Goal: Task Accomplishment & Management: Manage account settings

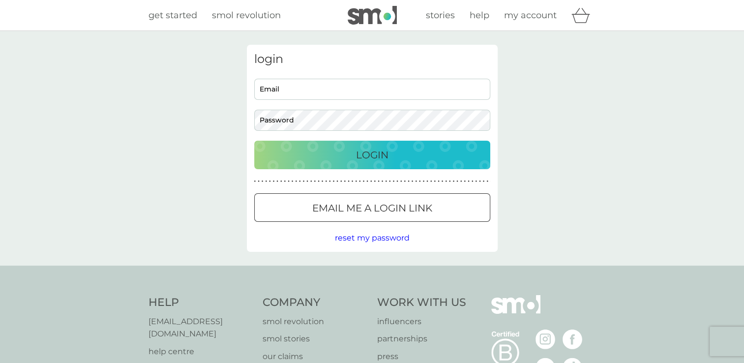
type input "[EMAIL_ADDRESS][PERSON_NAME][DOMAIN_NAME]"
click at [357, 152] on p "Login" at bounding box center [372, 155] width 32 height 16
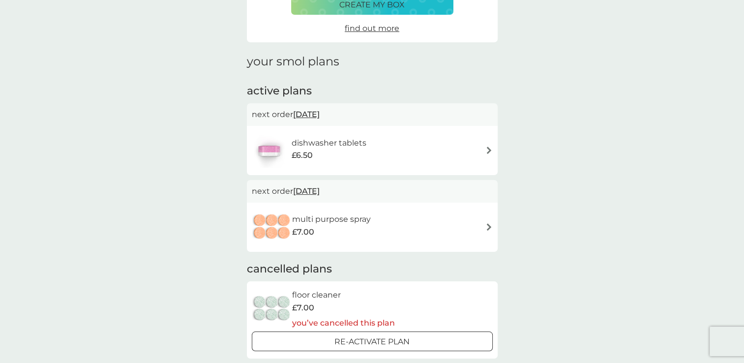
scroll to position [98, 0]
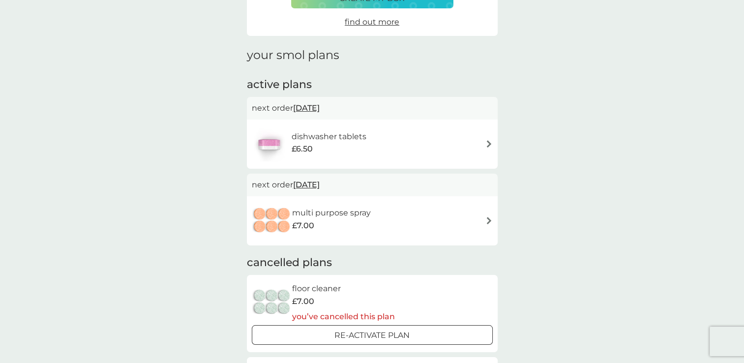
click at [487, 144] on img at bounding box center [488, 143] width 7 height 7
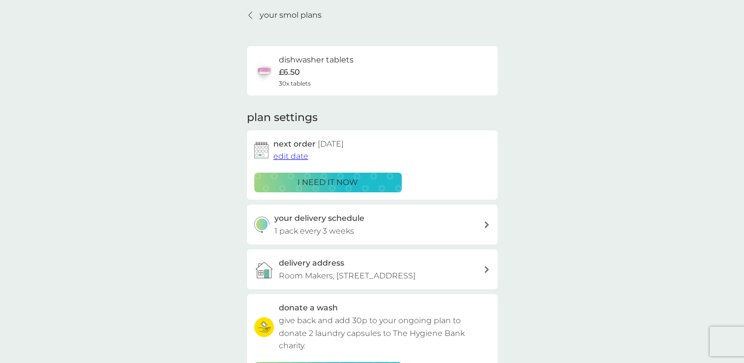
scroll to position [98, 0]
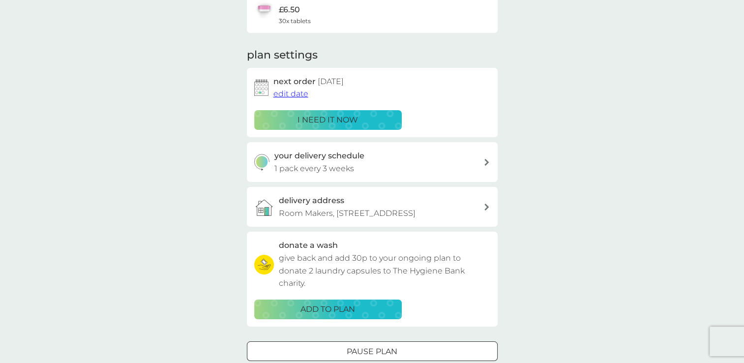
click at [486, 164] on icon at bounding box center [486, 162] width 5 height 7
select select "21"
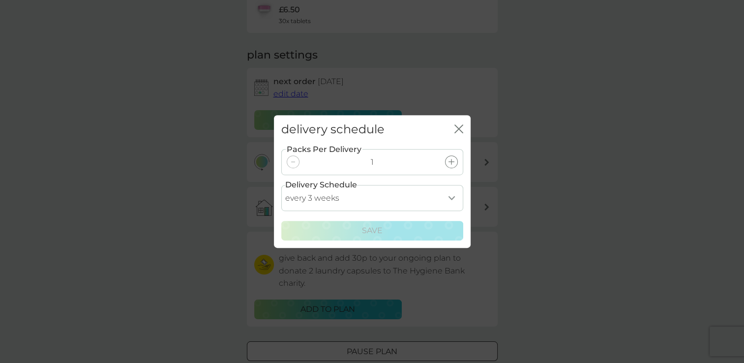
click at [449, 199] on select "every 1 week every 2 weeks every 3 weeks every 4 weeks every 5 weeks every 6 we…" at bounding box center [372, 198] width 182 height 26
click at [167, 129] on div "delivery schedule close Packs Per Delivery 1 Delivery Schedule every 1 week eve…" at bounding box center [372, 181] width 744 height 363
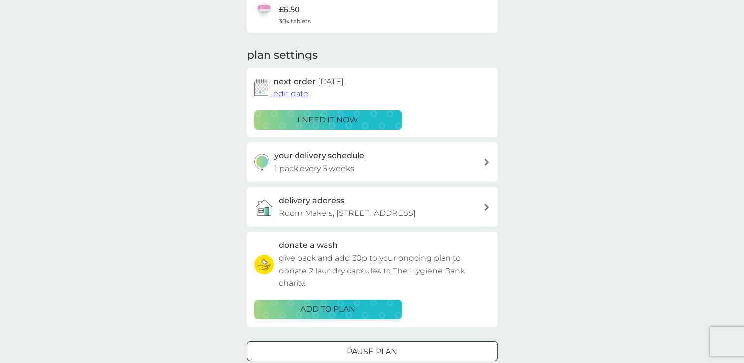
click at [486, 166] on div "your delivery schedule 1 pack every 3 weeks" at bounding box center [372, 162] width 251 height 40
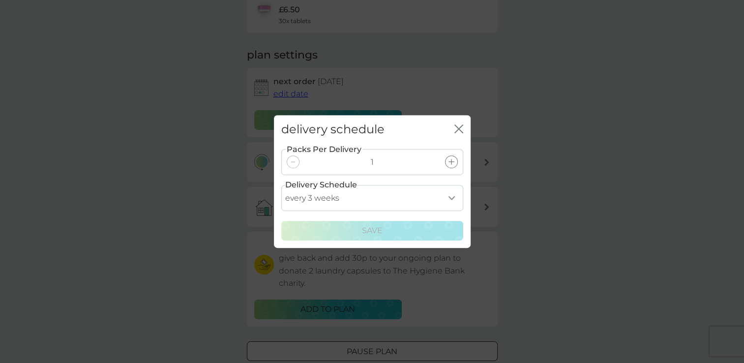
click at [452, 197] on select "every 1 week every 2 weeks every 3 weeks every 4 weeks every 5 weeks every 6 we…" at bounding box center [372, 198] width 182 height 26
select select "56"
click at [281, 185] on select "every 1 week every 2 weeks every 3 weeks every 4 weeks every 5 weeks every 6 we…" at bounding box center [372, 198] width 182 height 26
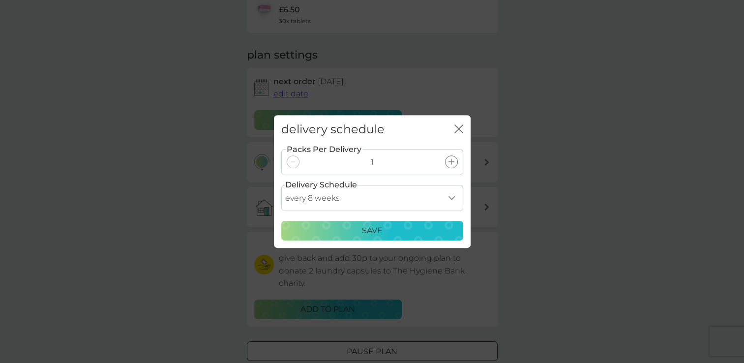
click at [409, 225] on div "Save" at bounding box center [372, 230] width 169 height 13
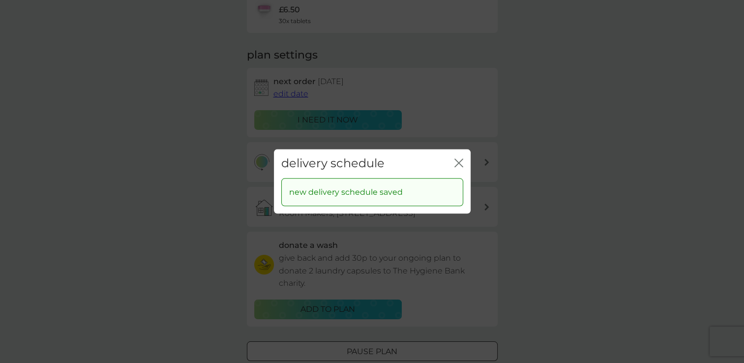
click at [460, 162] on icon "close" at bounding box center [458, 162] width 9 height 9
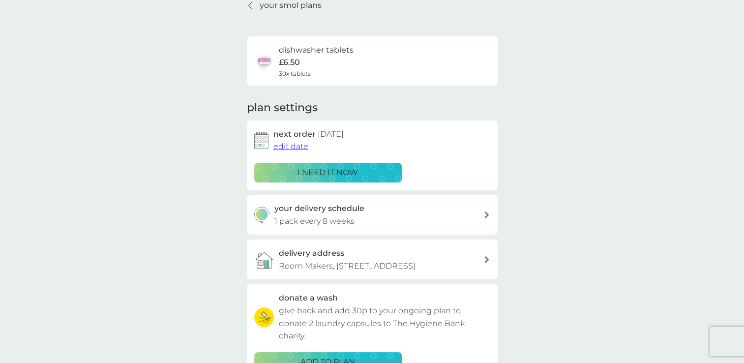
scroll to position [0, 0]
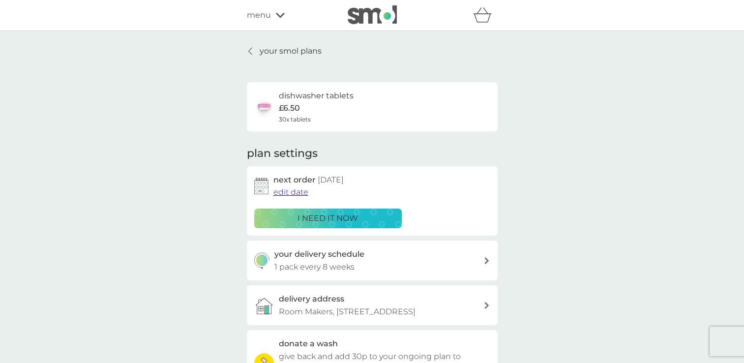
click at [266, 52] on p "your smol plans" at bounding box center [290, 51] width 62 height 13
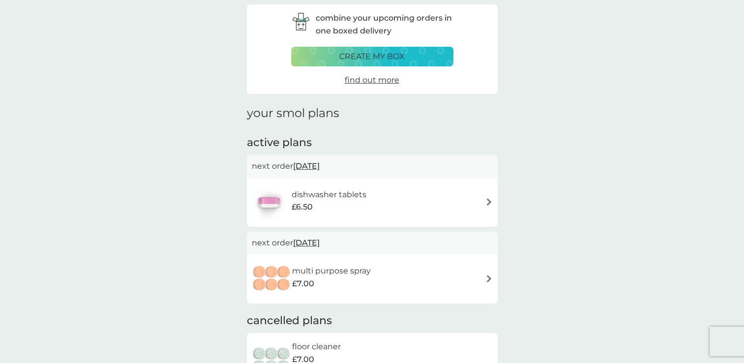
scroll to position [98, 0]
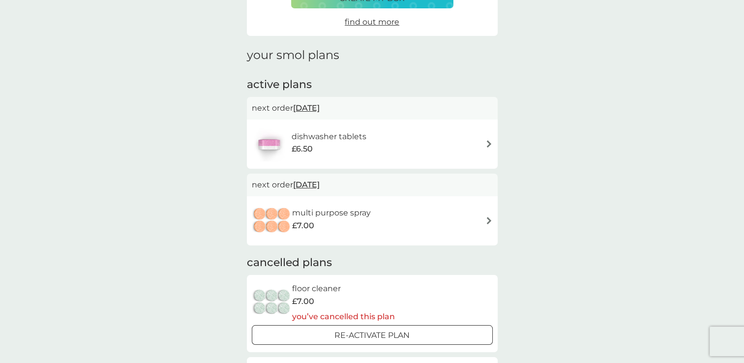
click at [485, 217] on img at bounding box center [488, 220] width 7 height 7
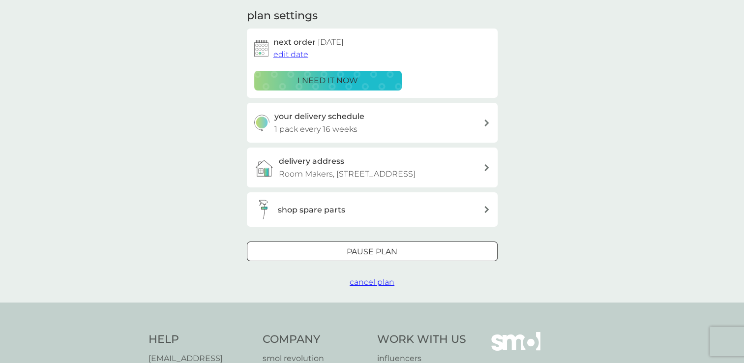
scroll to position [295, 0]
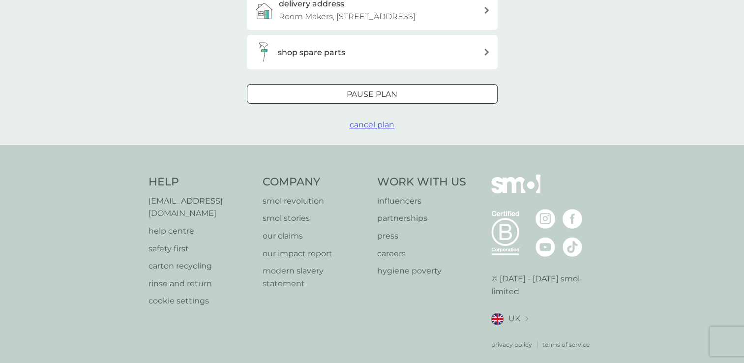
click at [380, 100] on div at bounding box center [371, 94] width 35 height 10
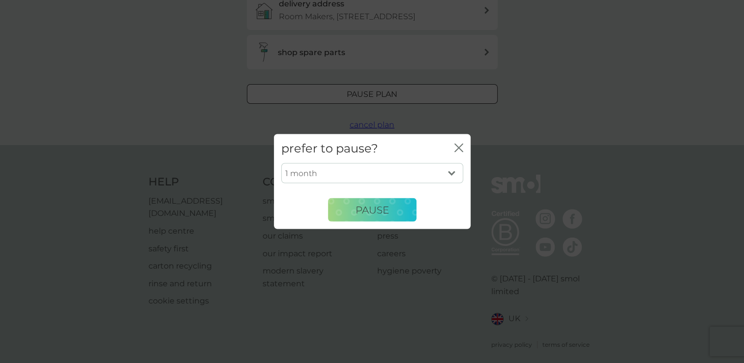
click at [361, 175] on select "1 month 2 months 3 months 4 months 5 months 6 months" at bounding box center [372, 173] width 182 height 21
select select "6"
click at [281, 163] on select "1 month 2 months 3 months 4 months 5 months 6 months" at bounding box center [372, 173] width 182 height 21
click at [365, 218] on button "Pause" at bounding box center [372, 210] width 88 height 24
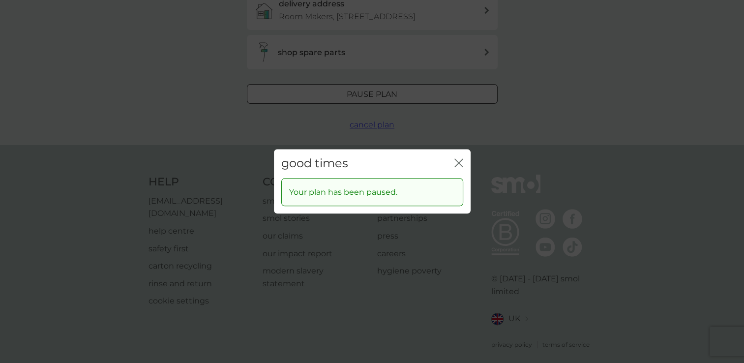
click at [459, 163] on icon "close" at bounding box center [461, 163] width 4 height 8
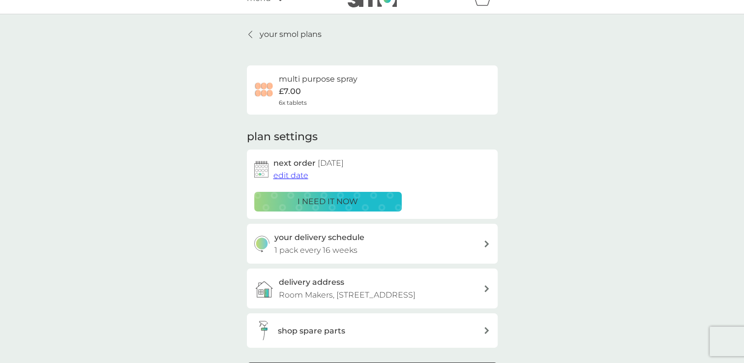
scroll to position [0, 0]
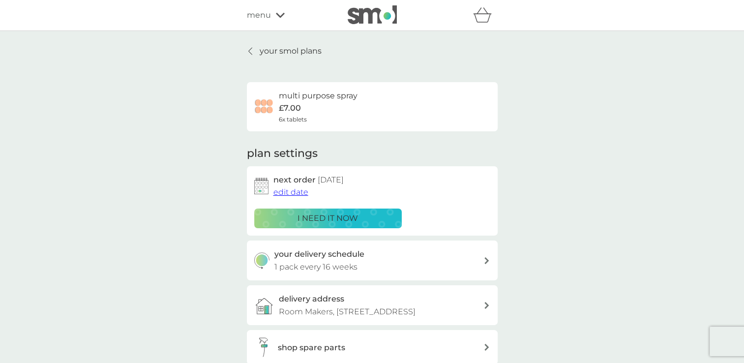
click at [267, 48] on p "your smol plans" at bounding box center [290, 51] width 62 height 13
